Goal: Task Accomplishment & Management: Manage account settings

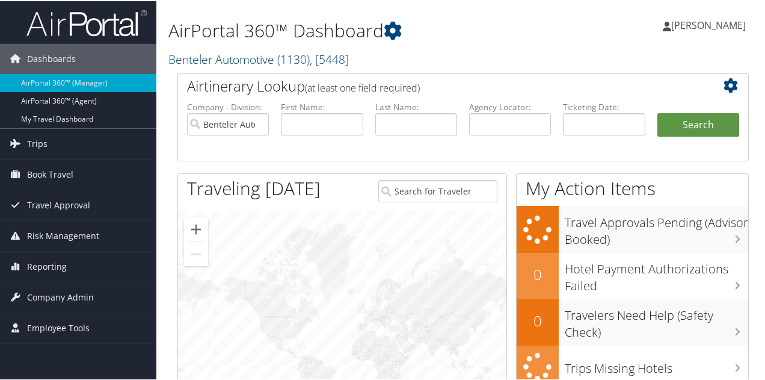
click at [233, 60] on link "Benteler Automotive ( 1130 ) , [ 5448 ]" at bounding box center [258, 58] width 181 height 16
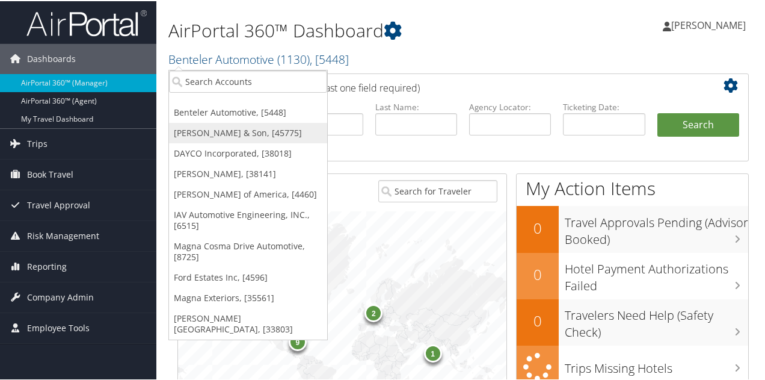
click at [207, 130] on link "CH Guenther & Son, [45775]" at bounding box center [248, 132] width 158 height 20
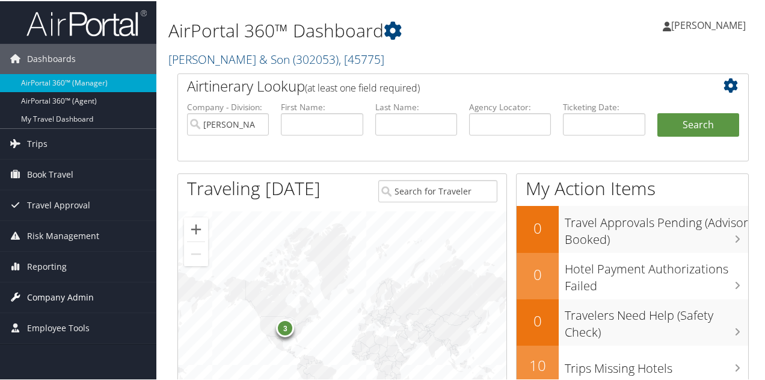
click at [72, 297] on span "Company Admin" at bounding box center [60, 296] width 67 height 30
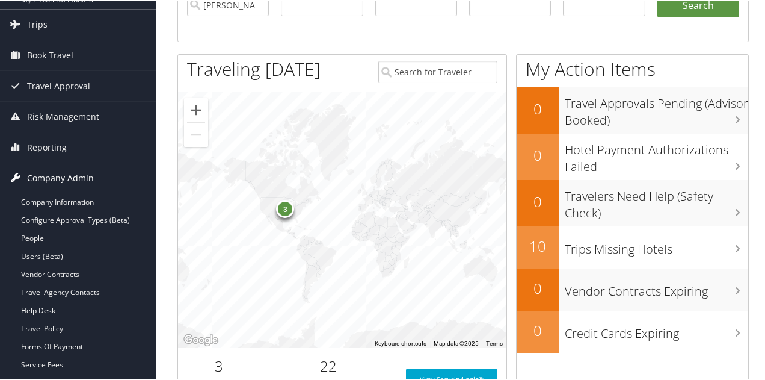
scroll to position [120, 0]
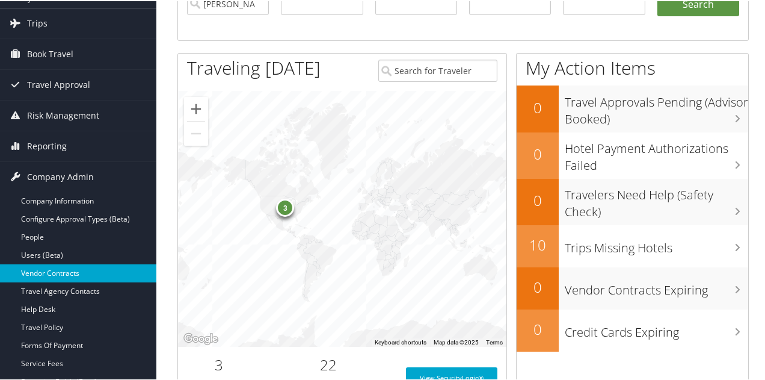
click at [66, 274] on link "Vendor Contracts" at bounding box center [78, 272] width 156 height 18
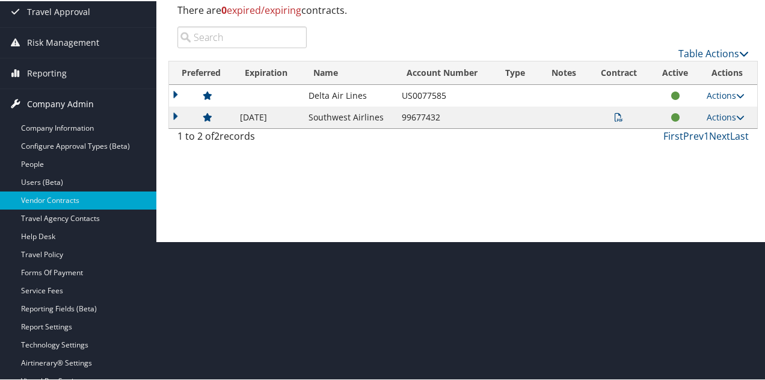
scroll to position [120, 0]
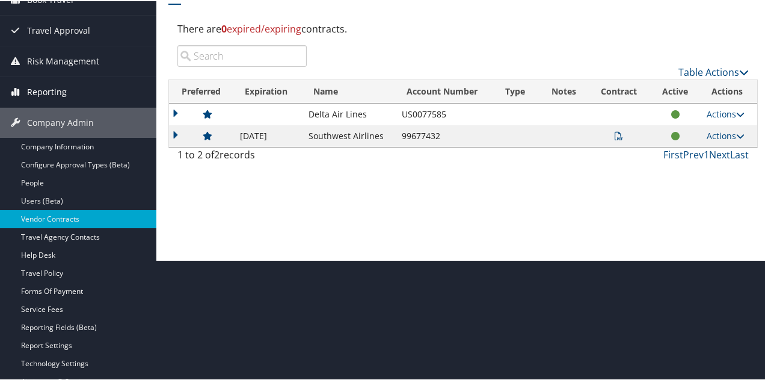
click at [54, 89] on span "Reporting" at bounding box center [47, 91] width 40 height 30
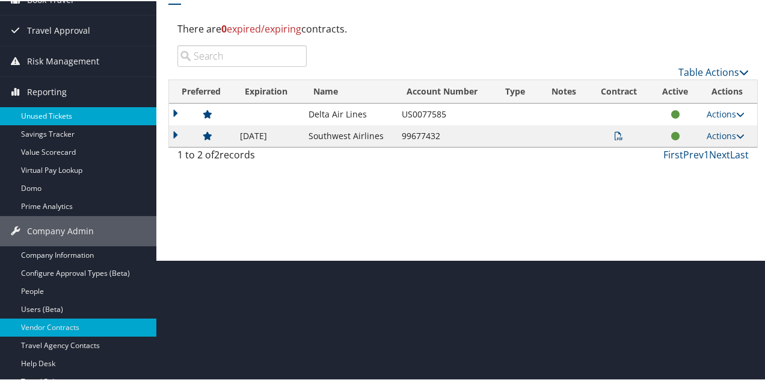
click at [60, 120] on link "Unused Tickets" at bounding box center [78, 115] width 156 height 18
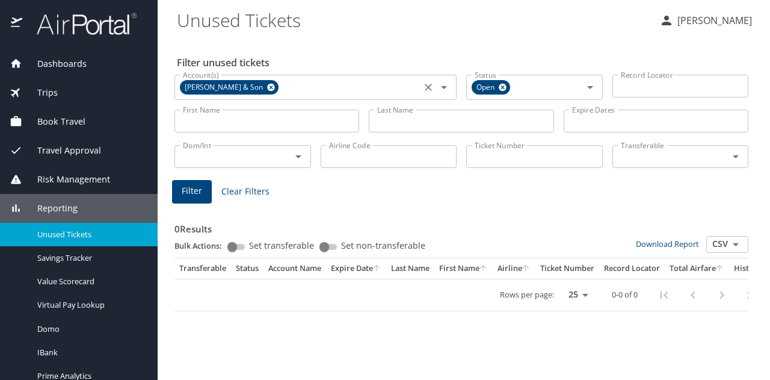
click at [267, 87] on icon at bounding box center [271, 88] width 8 height 8
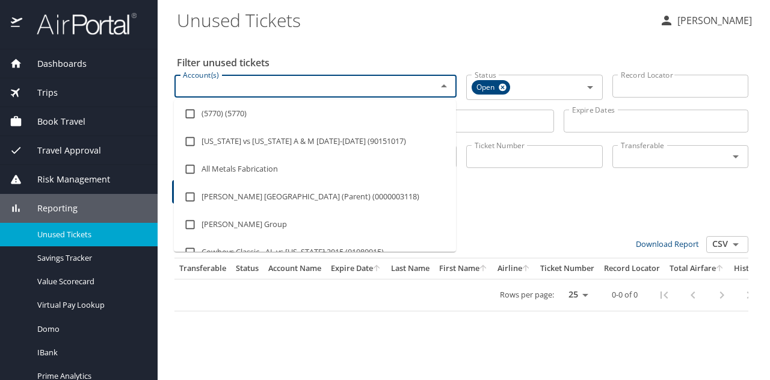
click at [264, 90] on input "Account(s)" at bounding box center [298, 86] width 240 height 16
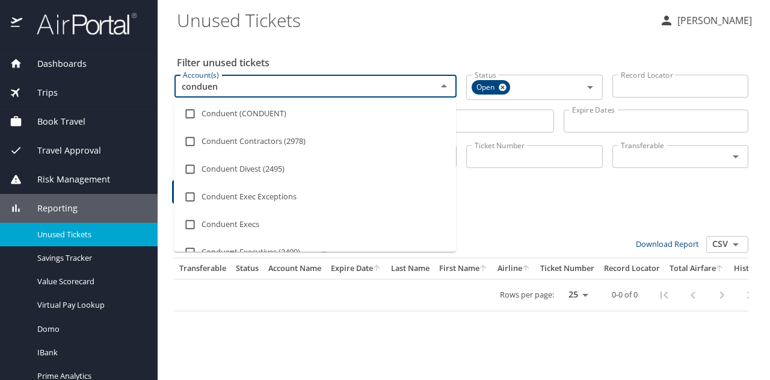
type input "conduent"
click at [193, 115] on input "checkbox" at bounding box center [190, 113] width 23 height 23
checkbox input "true"
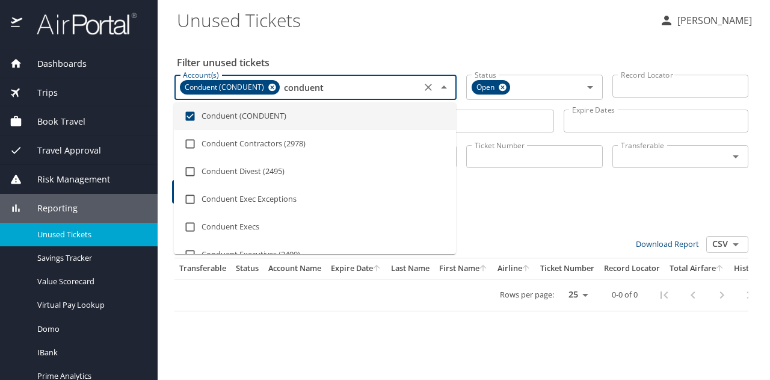
type input "conduent"
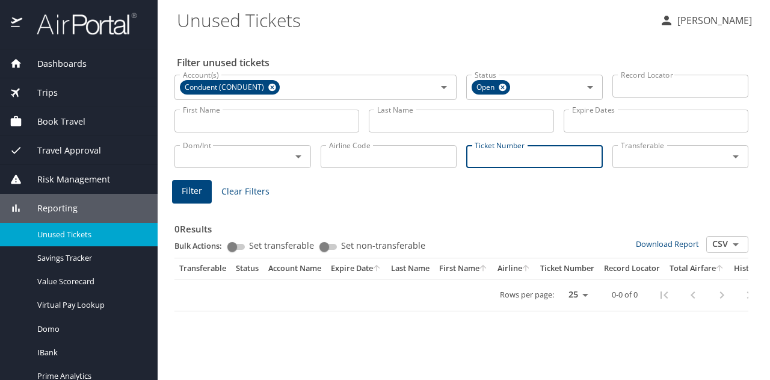
click at [507, 158] on input "Ticket Number" at bounding box center [534, 156] width 137 height 23
click at [292, 88] on input "Account(s)" at bounding box center [350, 87] width 136 height 16
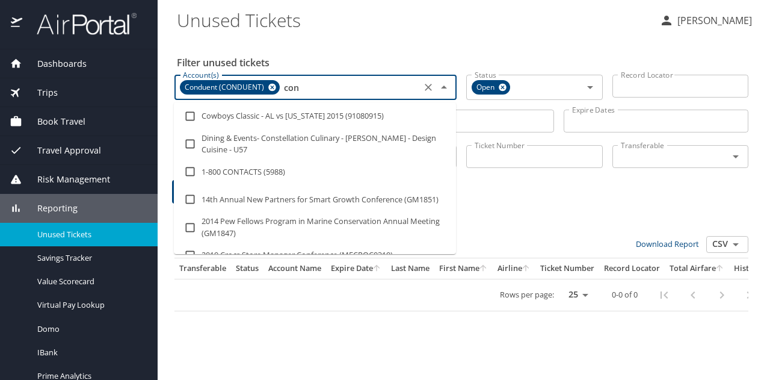
type input "cond"
checkbox input "true"
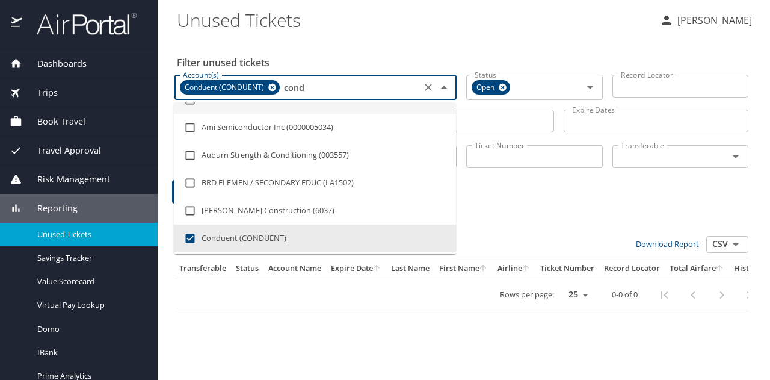
type input "condu"
checkbox input "true"
checkbox input "false"
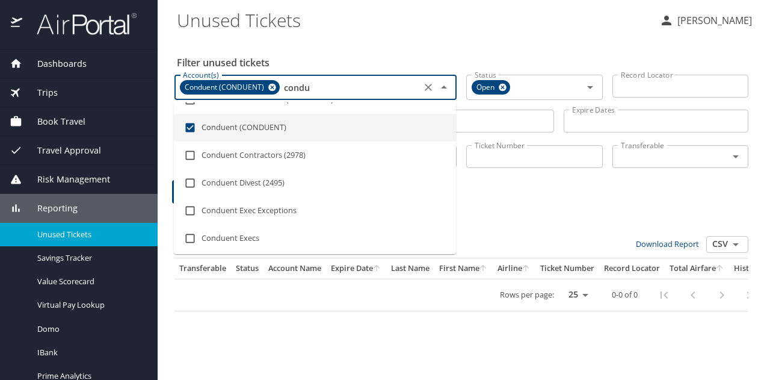
type input "condue"
checkbox input "true"
checkbox input "false"
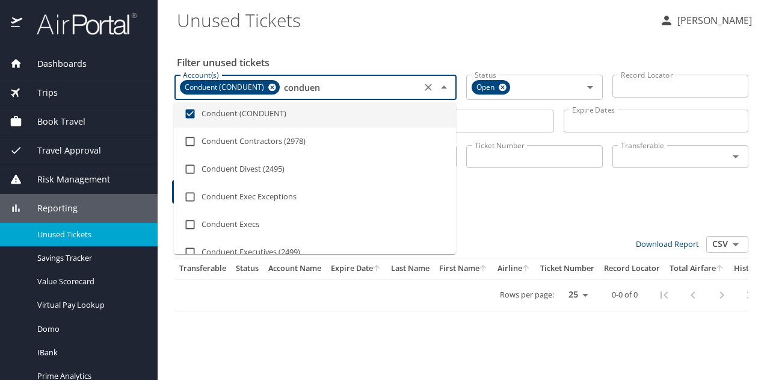
type input "conduent"
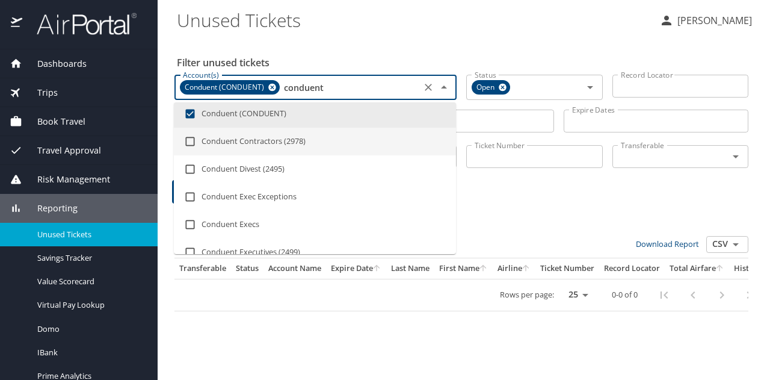
click at [187, 140] on input "checkbox" at bounding box center [190, 141] width 23 height 23
checkbox input "true"
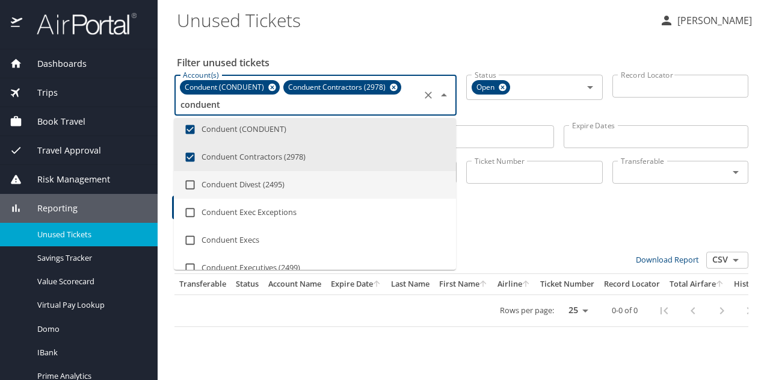
click at [190, 183] on input "checkbox" at bounding box center [190, 184] width 23 height 23
checkbox input "true"
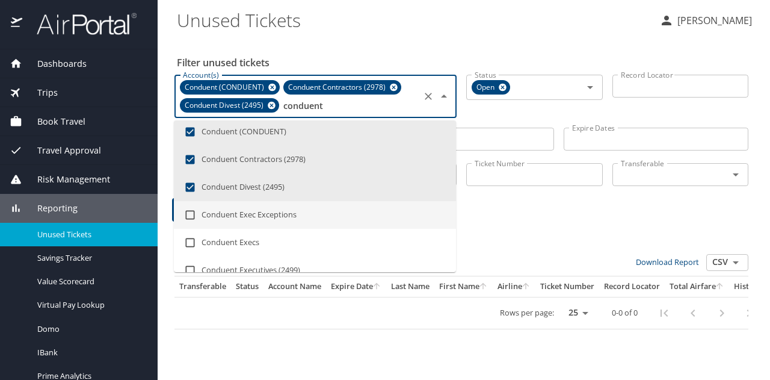
click at [190, 211] on input "checkbox" at bounding box center [190, 214] width 23 height 23
checkbox input "true"
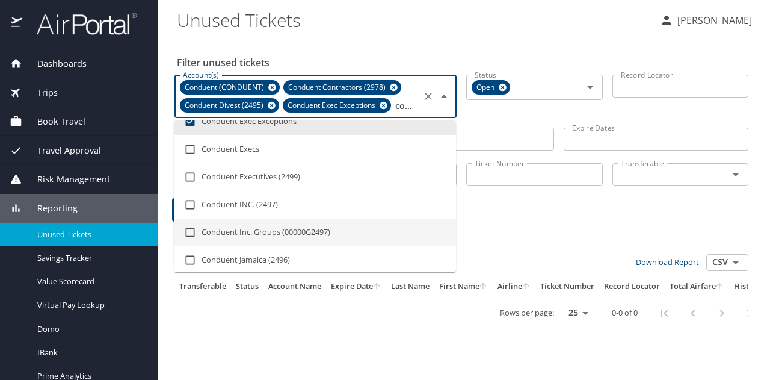
scroll to position [102, 0]
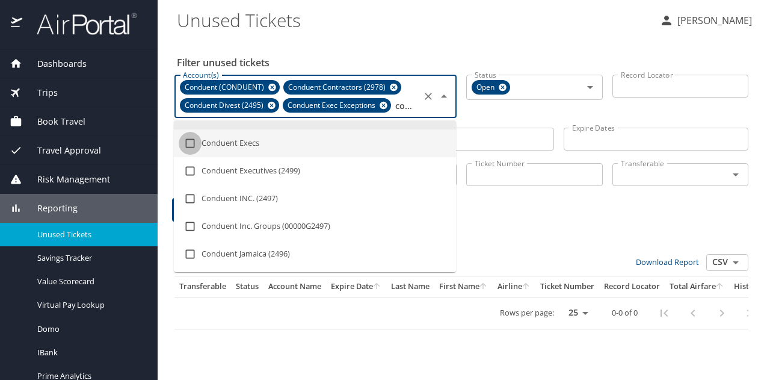
drag, startPoint x: 192, startPoint y: 143, endPoint x: 187, endPoint y: 161, distance: 19.4
click at [191, 144] on input "checkbox" at bounding box center [190, 143] width 23 height 23
checkbox input "true"
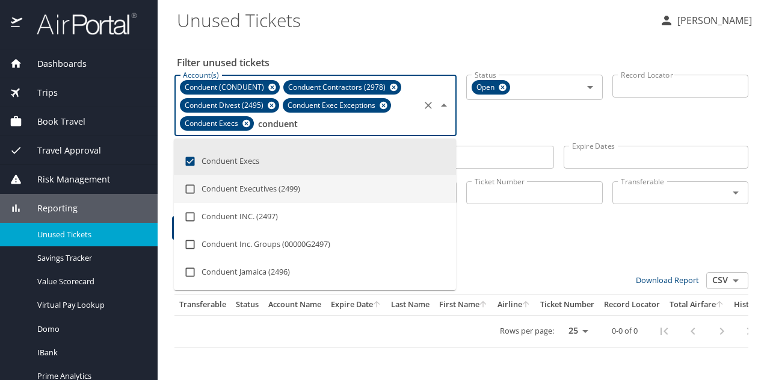
click at [193, 186] on input "checkbox" at bounding box center [190, 189] width 23 height 23
checkbox input "true"
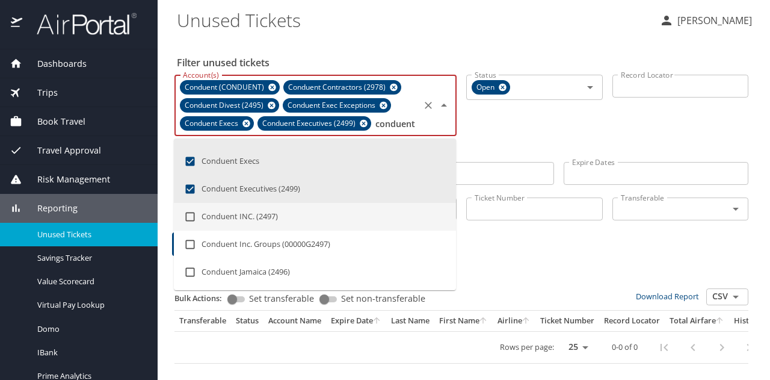
click at [187, 220] on input "checkbox" at bounding box center [190, 216] width 23 height 23
checkbox input "true"
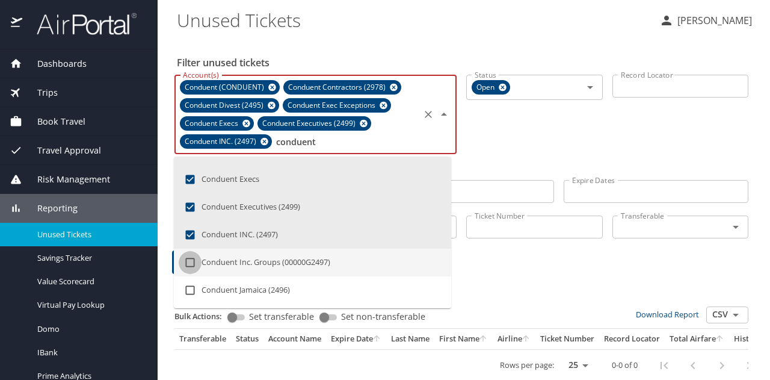
click at [191, 259] on input "checkbox" at bounding box center [190, 262] width 23 height 23
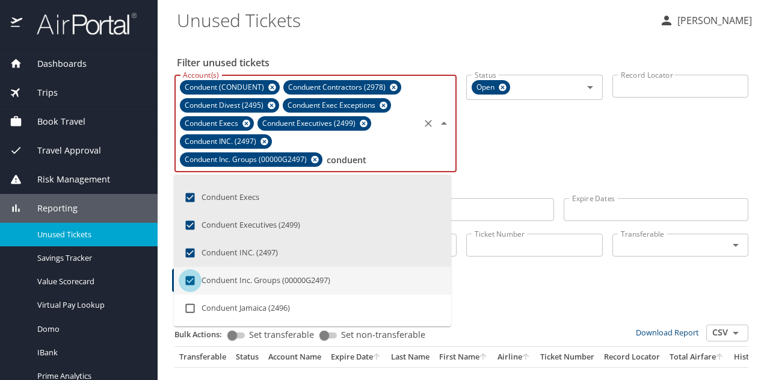
click at [190, 272] on input "checkbox" at bounding box center [190, 280] width 23 height 23
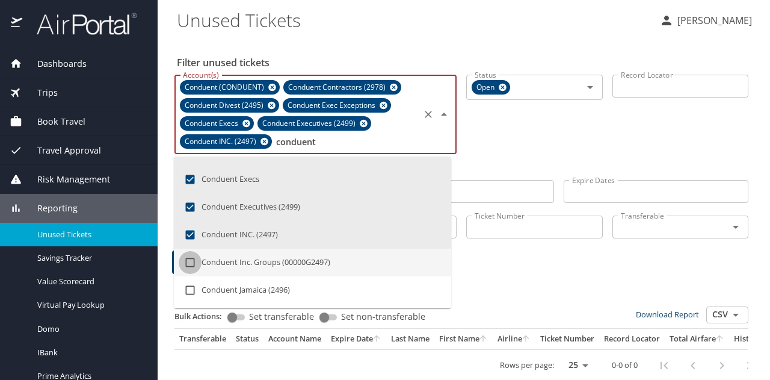
click at [191, 261] on input "checkbox" at bounding box center [190, 262] width 23 height 23
checkbox input "true"
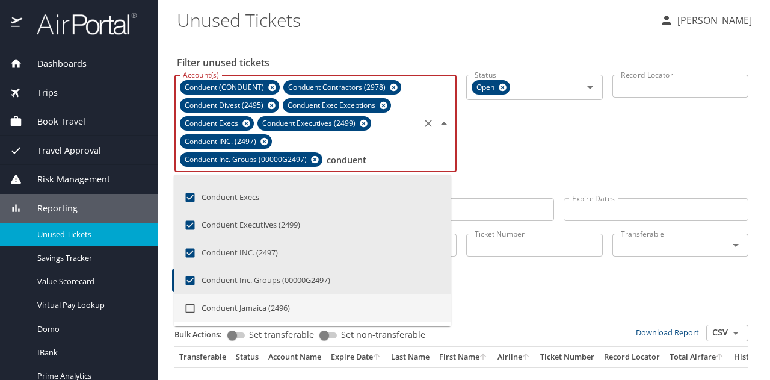
click at [193, 303] on input "checkbox" at bounding box center [190, 308] width 23 height 23
checkbox input "true"
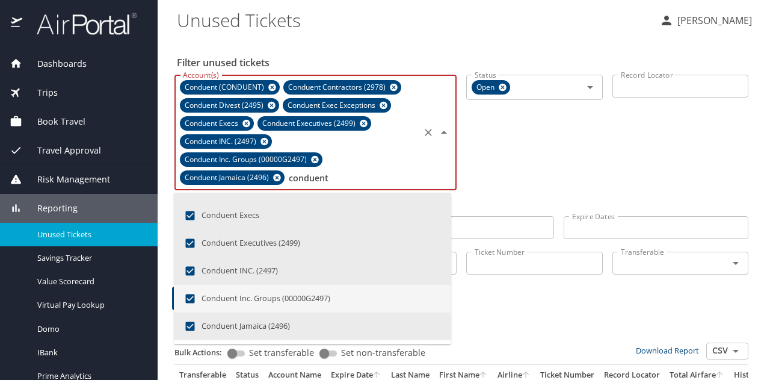
type input "conduent"
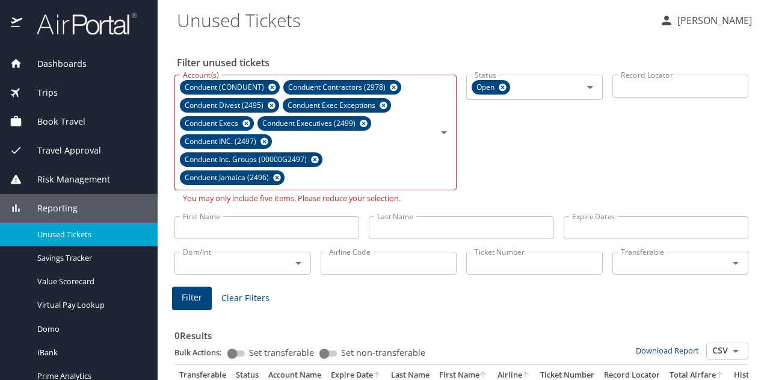
click at [508, 295] on div "Filter Clear Filters" at bounding box center [461, 297] width 579 height 23
click at [278, 179] on icon at bounding box center [277, 177] width 9 height 13
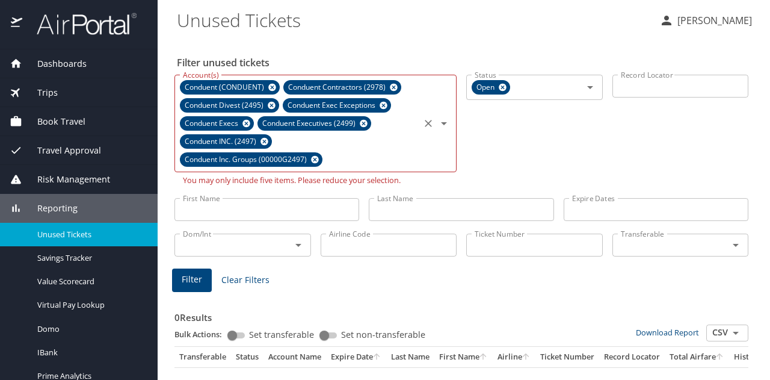
click at [318, 160] on icon at bounding box center [315, 160] width 8 height 8
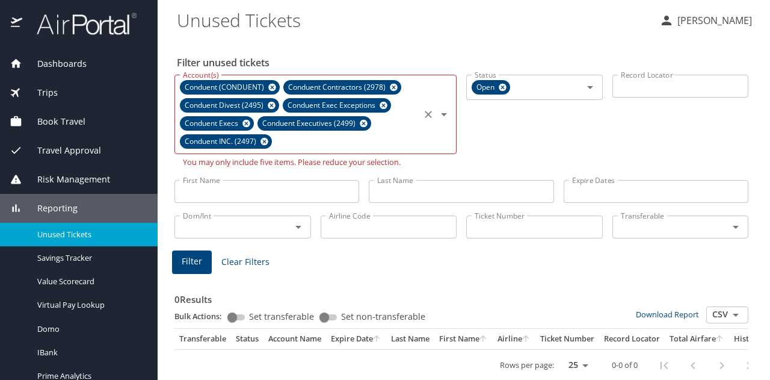
click at [384, 106] on icon at bounding box center [383, 105] width 9 height 13
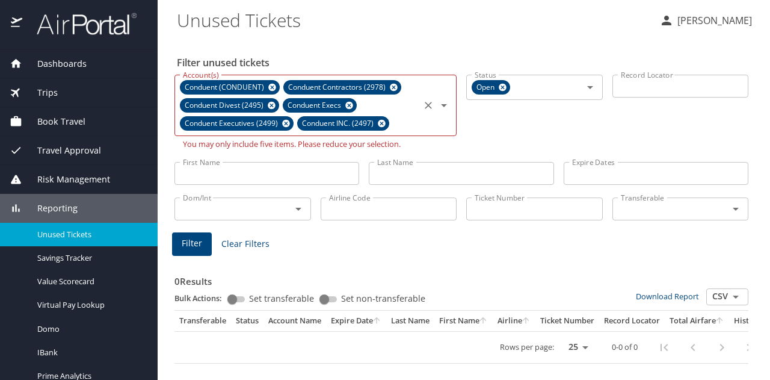
click at [271, 104] on icon at bounding box center [272, 106] width 8 height 8
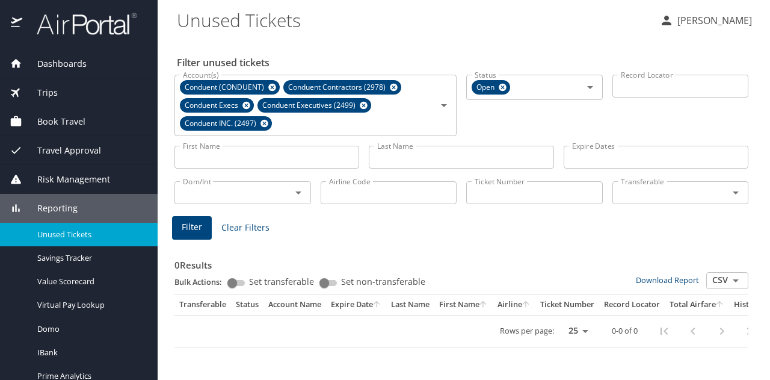
click at [199, 224] on span "Filter" at bounding box center [192, 227] width 20 height 15
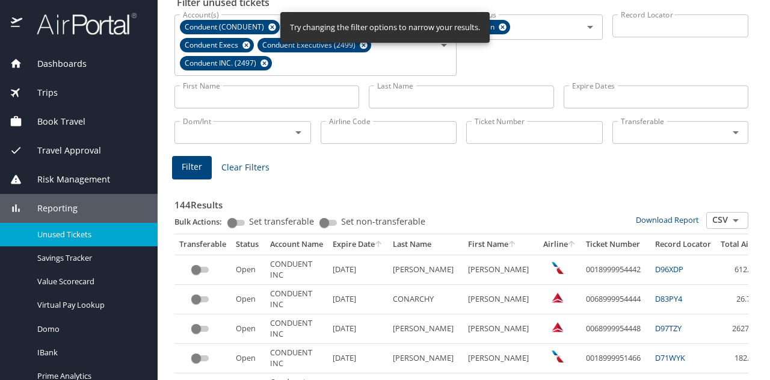
scroll to position [0, 0]
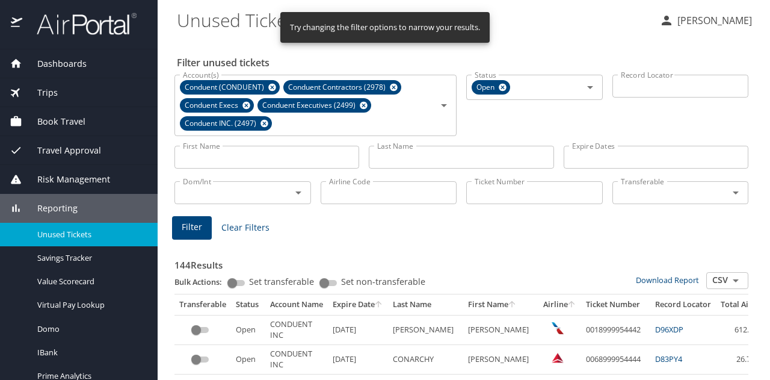
click at [392, 161] on input "Last Name" at bounding box center [461, 157] width 185 height 23
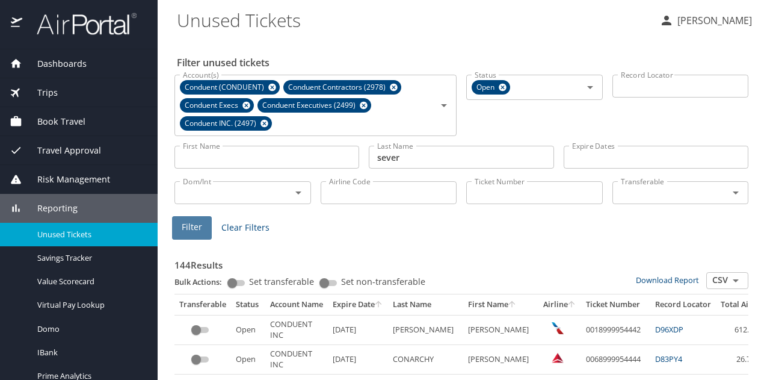
click at [190, 226] on span "Filter" at bounding box center [192, 227] width 20 height 15
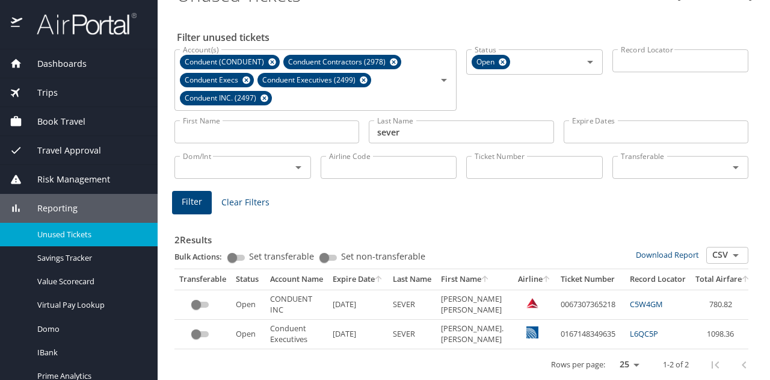
scroll to position [39, 0]
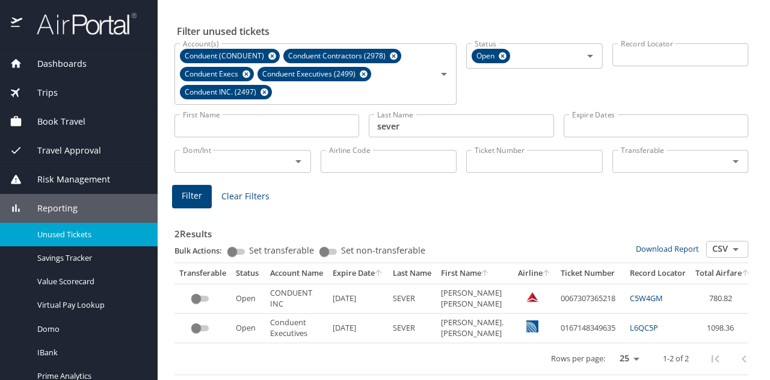
click at [205, 321] on input "custom pagination table" at bounding box center [196, 328] width 43 height 14
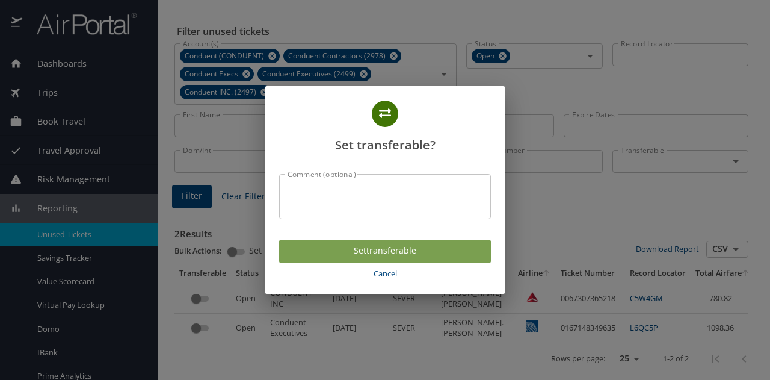
click at [312, 258] on span "Set transferable" at bounding box center [385, 250] width 193 height 15
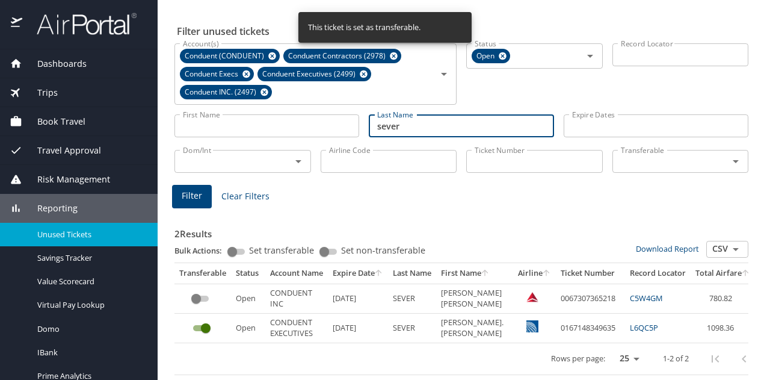
drag, startPoint x: 407, startPoint y: 119, endPoint x: 279, endPoint y: 122, distance: 127.6
click at [279, 122] on div "First Name First Name Last Name sever Last Name Expire Dates Expire Dates" at bounding box center [462, 126] width 584 height 43
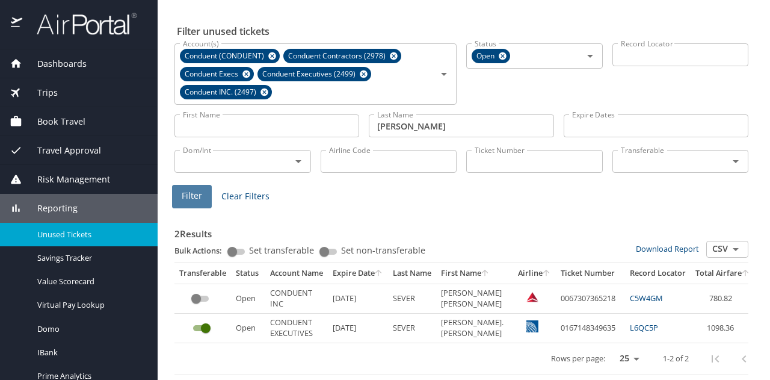
click at [189, 188] on span "Filter" at bounding box center [192, 195] width 20 height 15
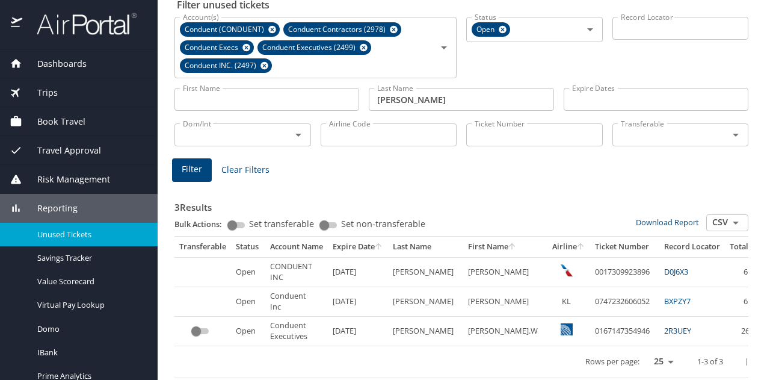
scroll to position [69, 0]
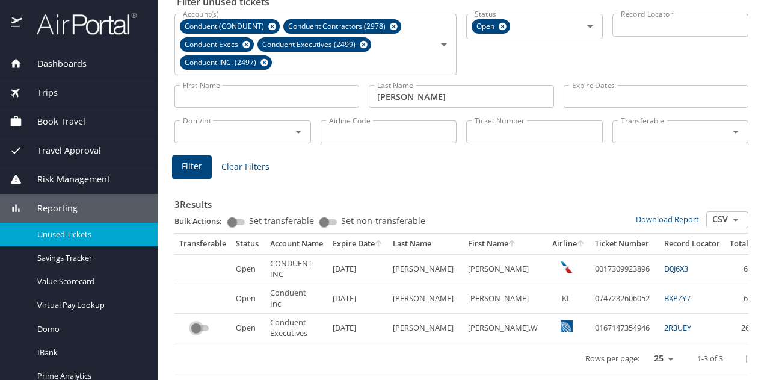
click at [201, 321] on input "custom pagination table" at bounding box center [196, 328] width 43 height 14
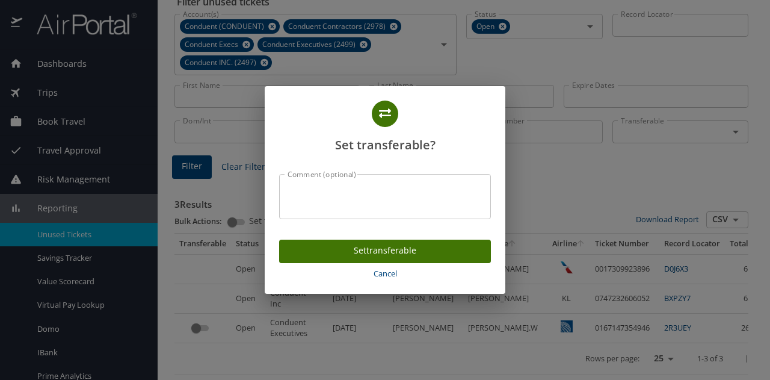
click at [320, 251] on span "Set transferable" at bounding box center [385, 250] width 193 height 15
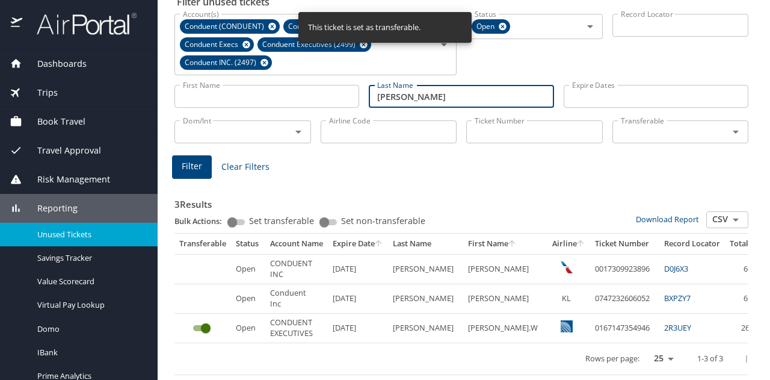
drag, startPoint x: 421, startPoint y: 91, endPoint x: 288, endPoint y: 99, distance: 133.3
click at [288, 99] on div "First Name First Name Last Name [PERSON_NAME] Last Name Expire Dates Expire Dat…" at bounding box center [462, 96] width 584 height 43
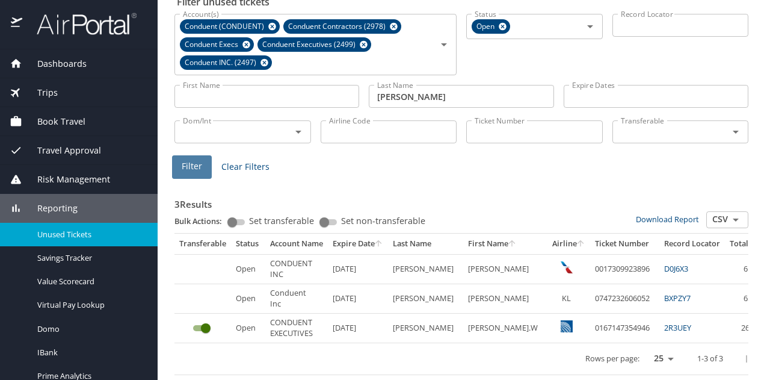
click at [184, 169] on button "Filter" at bounding box center [192, 166] width 40 height 23
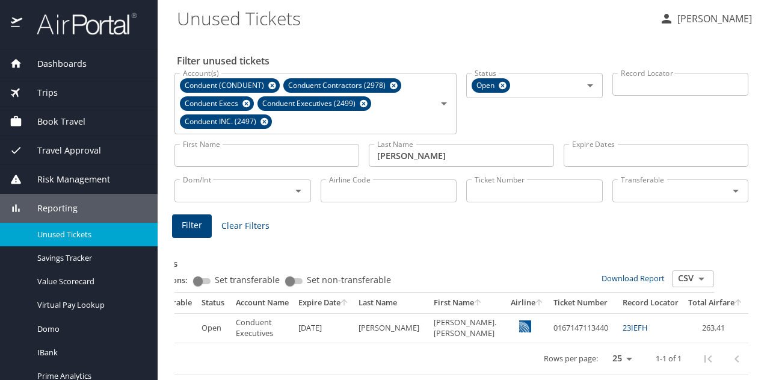
scroll to position [0, 0]
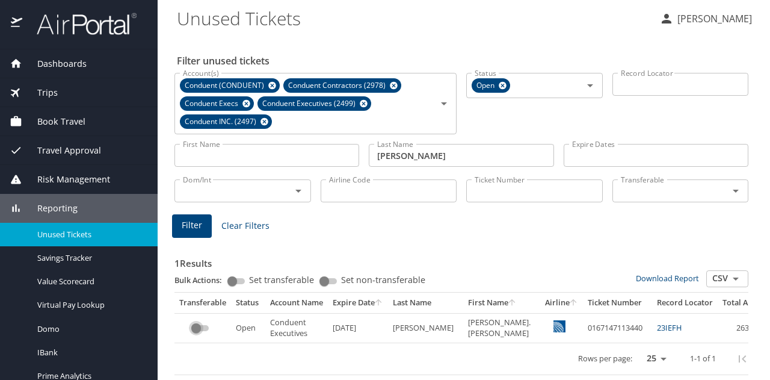
click at [194, 321] on input "custom pagination table" at bounding box center [196, 328] width 43 height 14
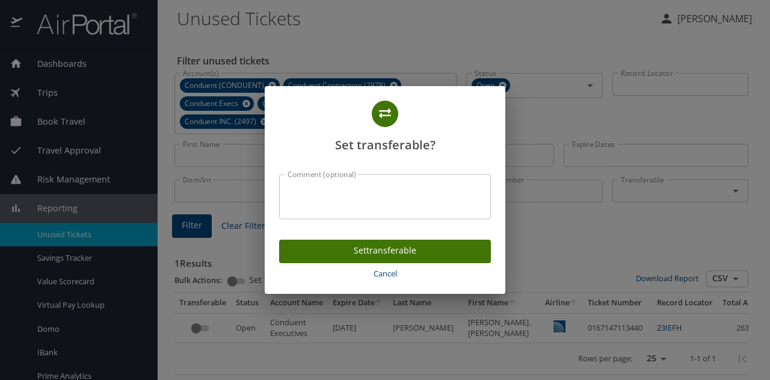
click at [318, 252] on span "Set transferable" at bounding box center [385, 250] width 193 height 15
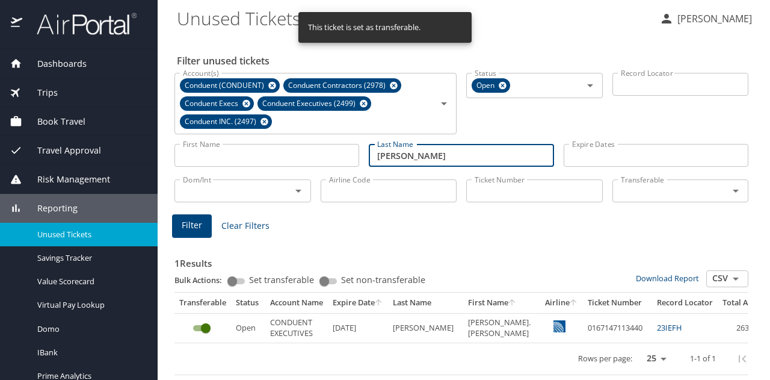
drag, startPoint x: 416, startPoint y: 147, endPoint x: 253, endPoint y: 146, distance: 163.1
click at [256, 147] on div "First Name First Name Last Name [PERSON_NAME] Last Name Expire Dates Expire Dat…" at bounding box center [462, 155] width 584 height 43
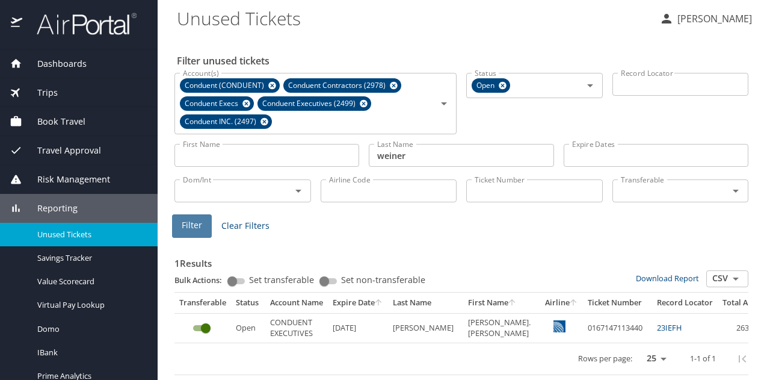
click at [197, 220] on span "Filter" at bounding box center [192, 225] width 20 height 15
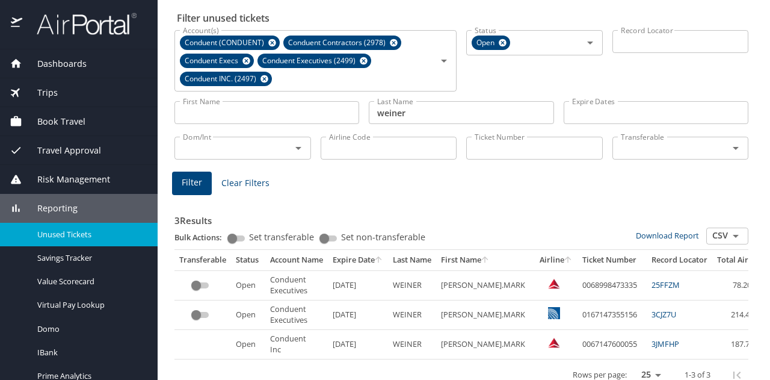
scroll to position [69, 0]
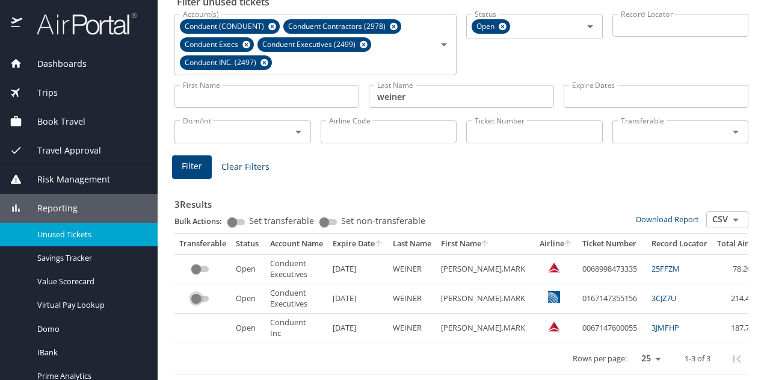
click at [200, 291] on input "custom pagination table" at bounding box center [196, 298] width 43 height 14
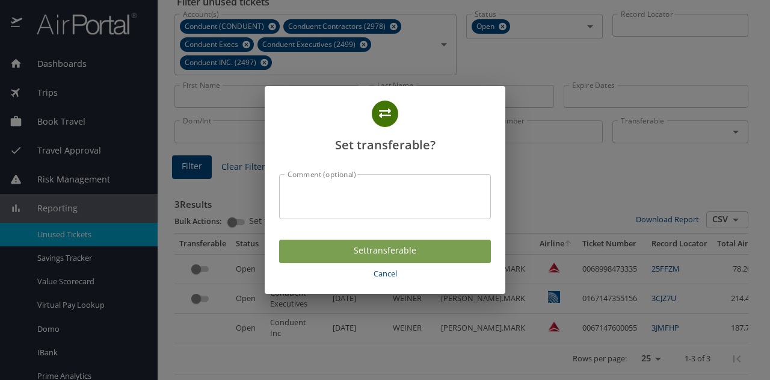
click at [304, 255] on span "Set transferable" at bounding box center [385, 250] width 193 height 15
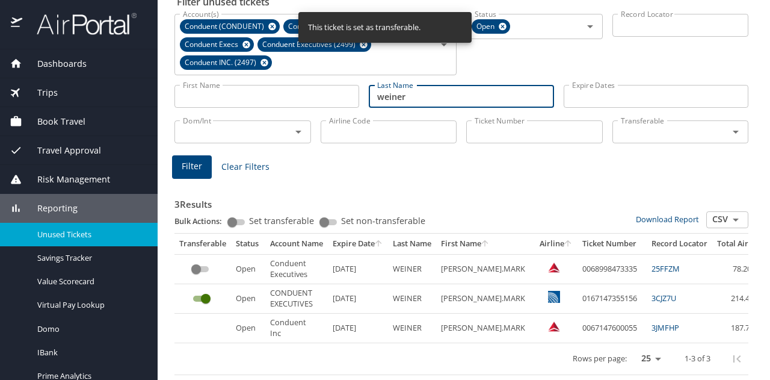
drag, startPoint x: 425, startPoint y: 90, endPoint x: 279, endPoint y: 119, distance: 148.5
click at [279, 119] on div "Filter unused tickets Account(s) Conduent (CONDUENT) Conduent Contractors (2978…" at bounding box center [464, 179] width 574 height 402
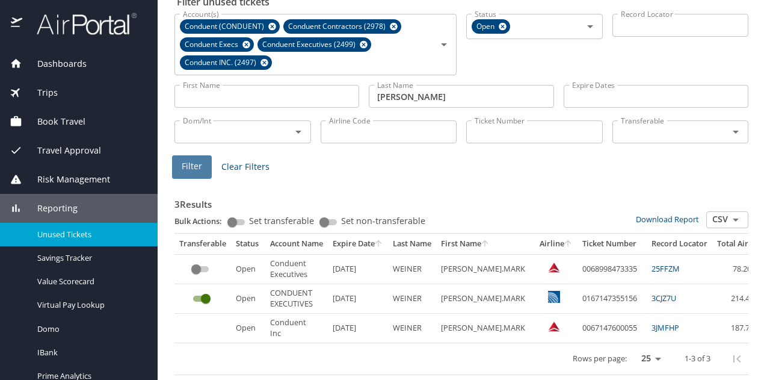
click at [185, 159] on span "Filter" at bounding box center [192, 166] width 20 height 15
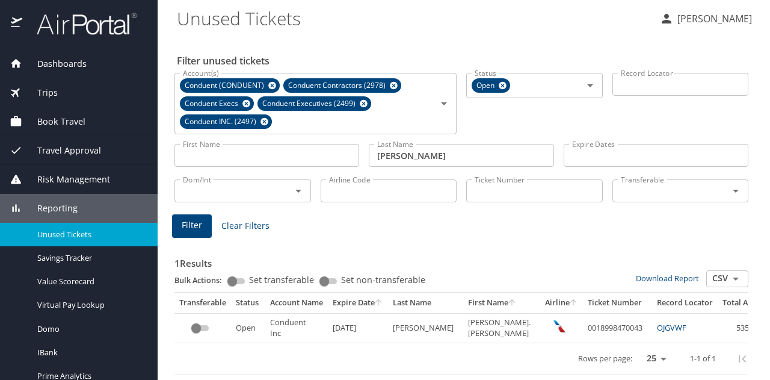
click at [196, 321] on input "custom pagination table" at bounding box center [196, 328] width 43 height 14
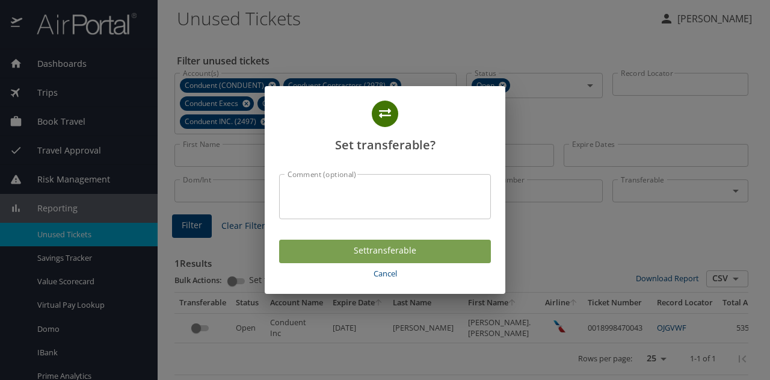
click at [348, 245] on span "Set transferable" at bounding box center [385, 250] width 193 height 15
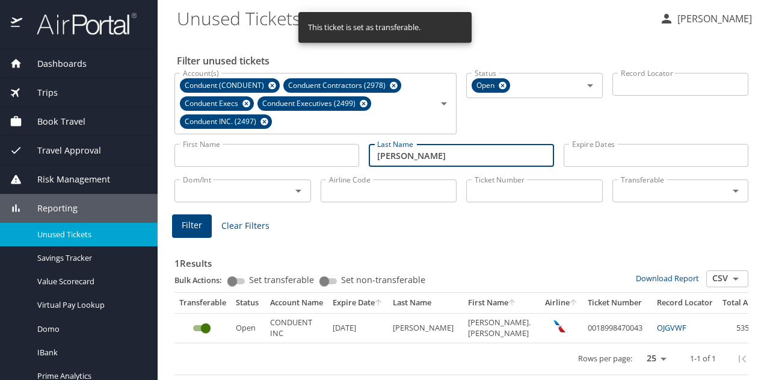
drag, startPoint x: 404, startPoint y: 147, endPoint x: 295, endPoint y: 144, distance: 109.6
click at [295, 144] on div "First Name First Name Last Name [PERSON_NAME] Last Name Expire Dates Expire Dat…" at bounding box center [462, 155] width 584 height 43
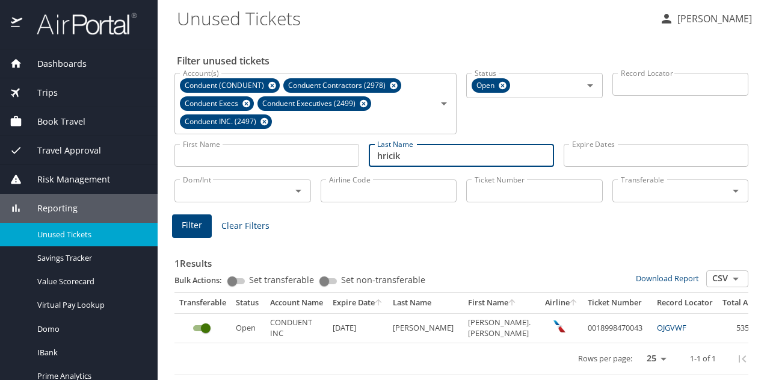
type input "hricik"
click at [194, 220] on span "Filter" at bounding box center [192, 225] width 20 height 15
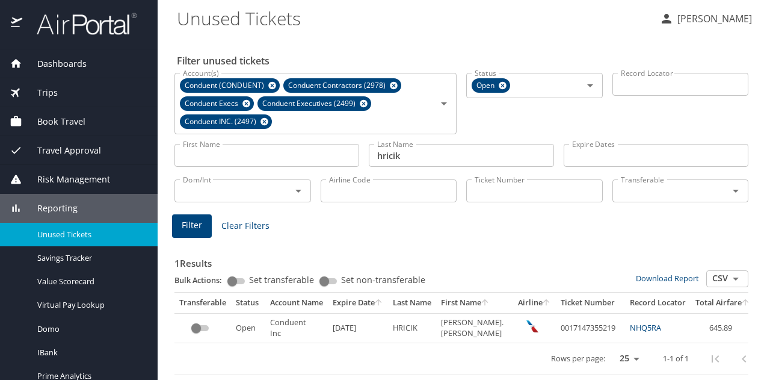
click at [202, 321] on input "custom pagination table" at bounding box center [196, 328] width 43 height 14
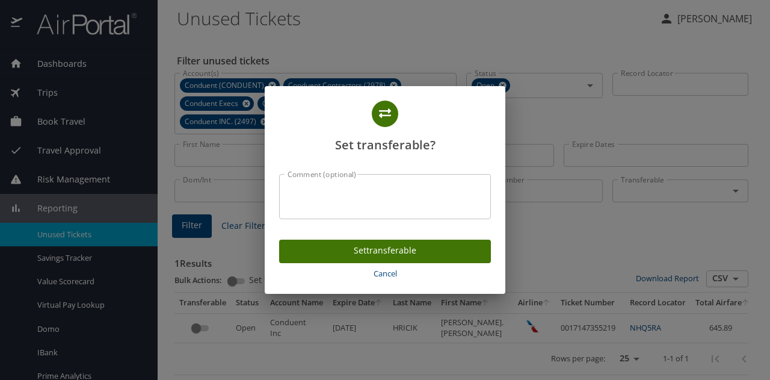
click at [323, 253] on span "Set transferable" at bounding box center [385, 250] width 193 height 15
